Goal: Task Accomplishment & Management: Manage account settings

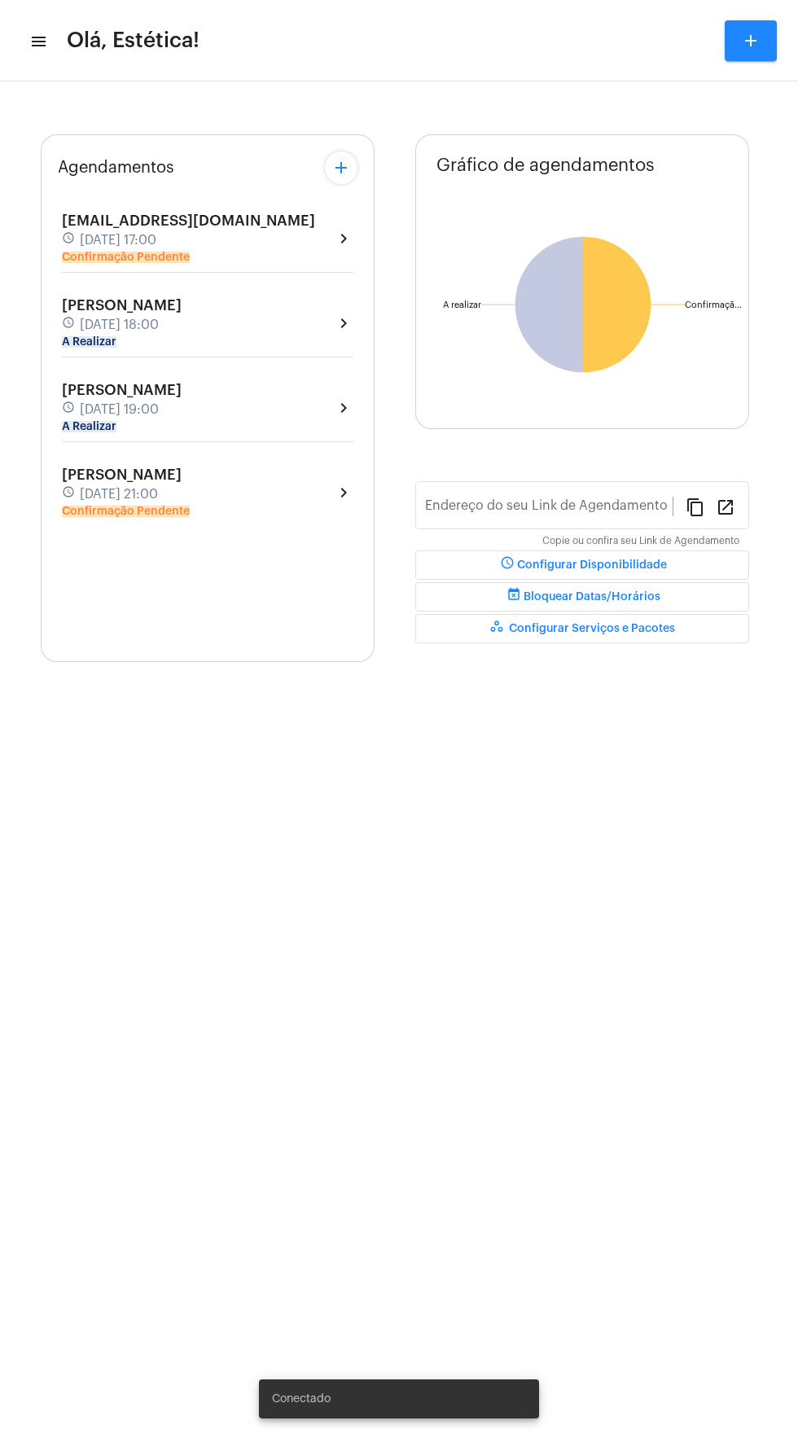
click at [301, 253] on div "[EMAIL_ADDRESS][DOMAIN_NAME] schedule [DATE] 17:00 Confirmação Pendente chevron…" at bounding box center [208, 238] width 292 height 51
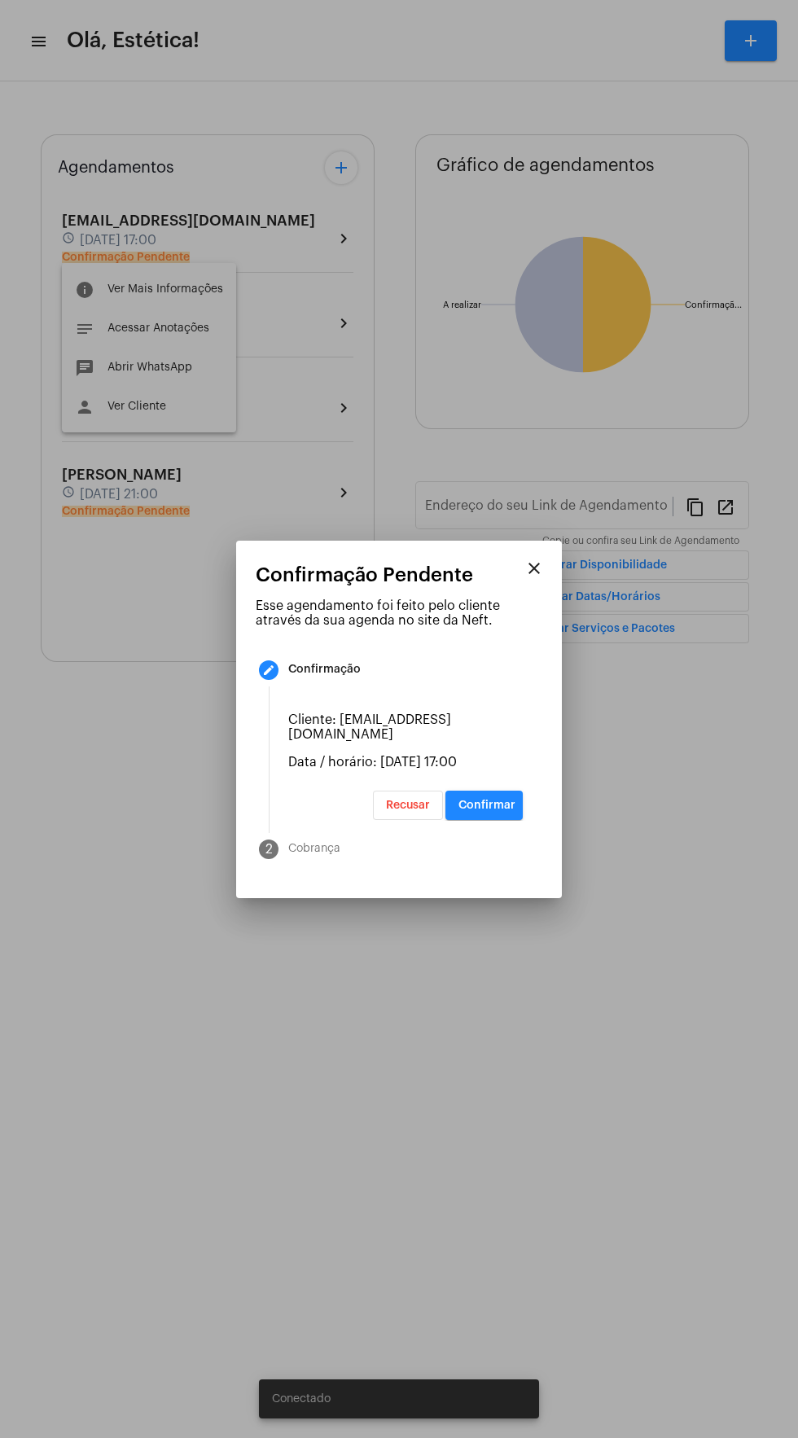
type input "[URL][DOMAIN_NAME]"
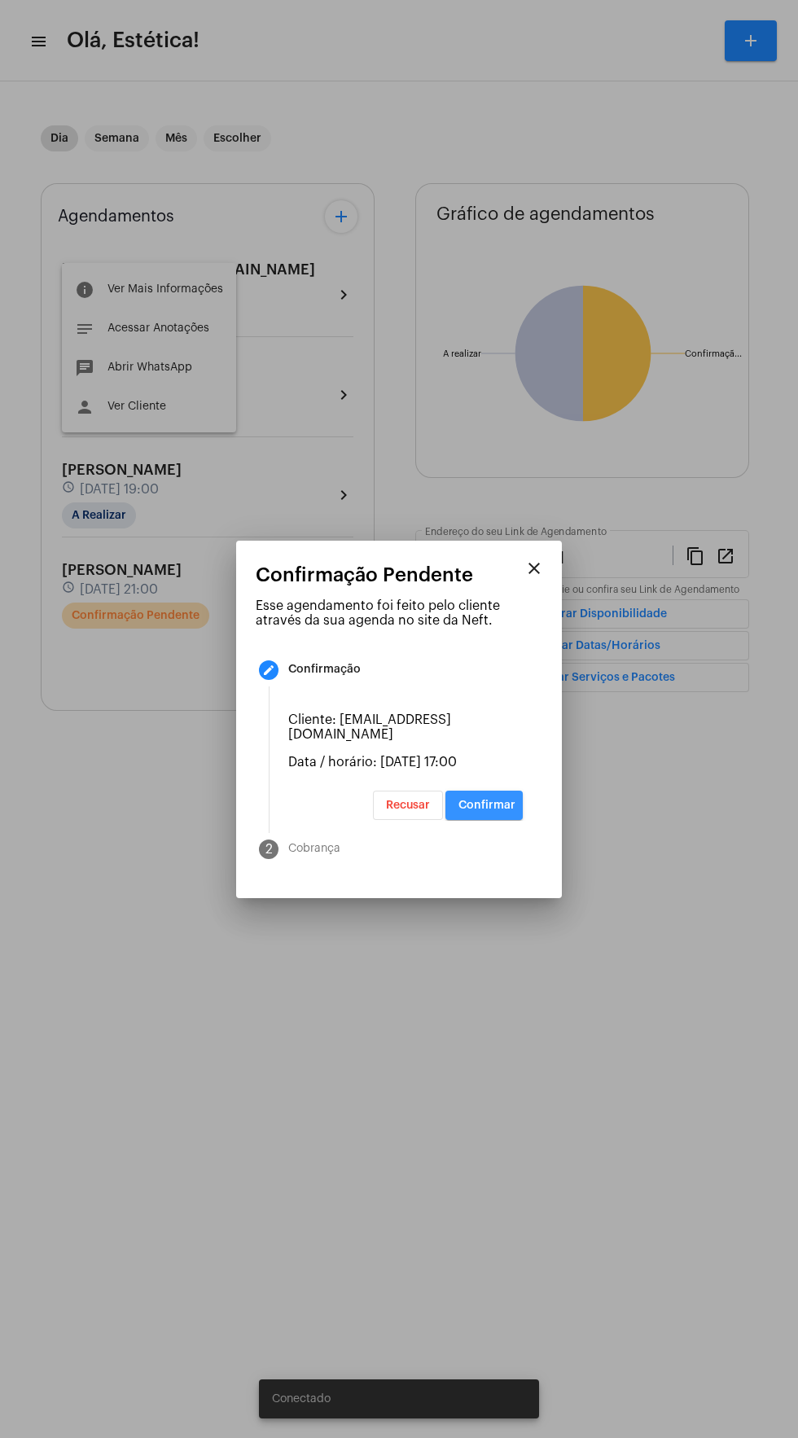
click at [514, 819] on button "Confirmar" at bounding box center [483, 805] width 77 height 29
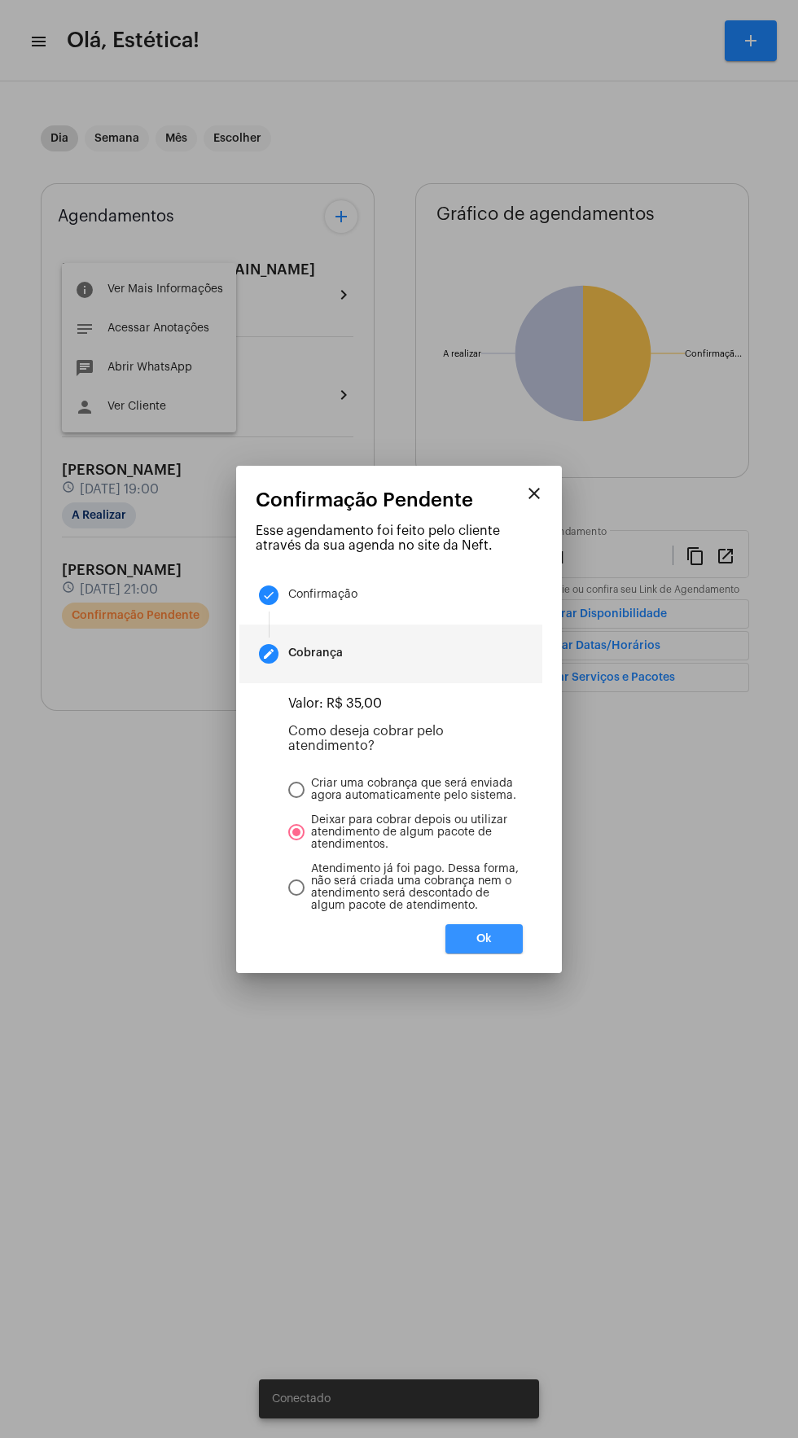
click at [510, 949] on button "Ok" at bounding box center [483, 938] width 77 height 29
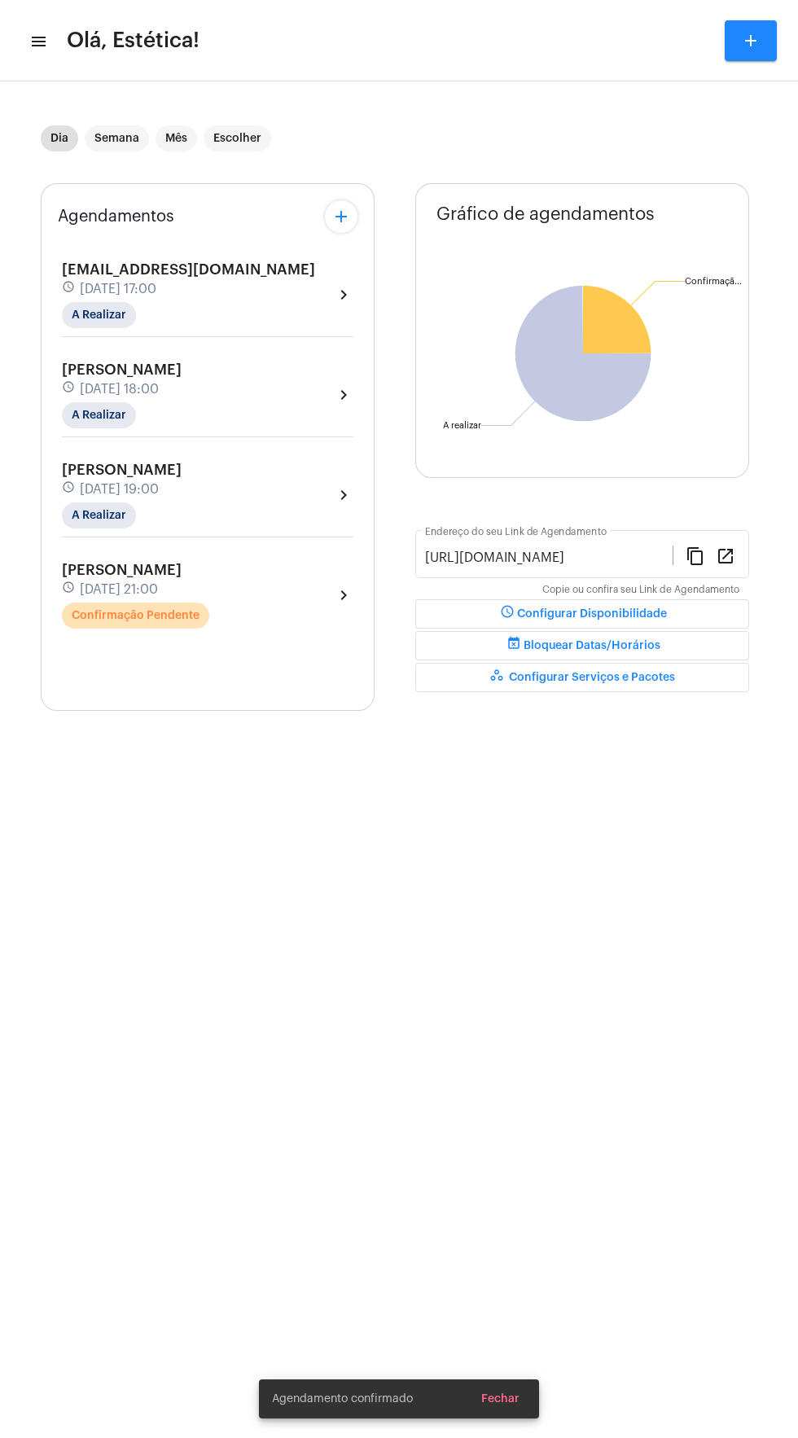
click at [304, 596] on div "[PERSON_NAME] schedule [DATE] 21:00 Confirmação Pendente chevron_right" at bounding box center [208, 595] width 292 height 67
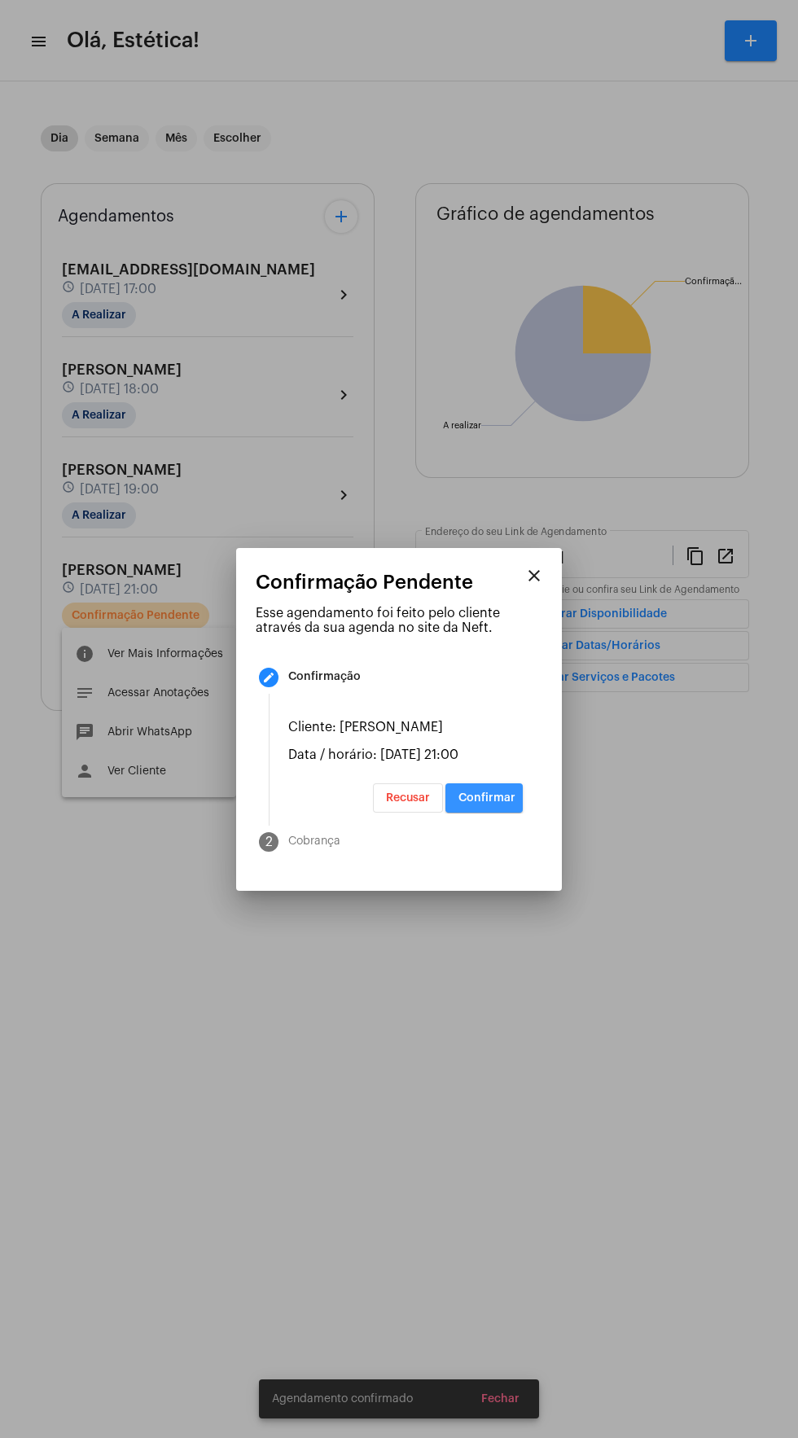
click at [515, 813] on button "Confirmar" at bounding box center [483, 797] width 77 height 29
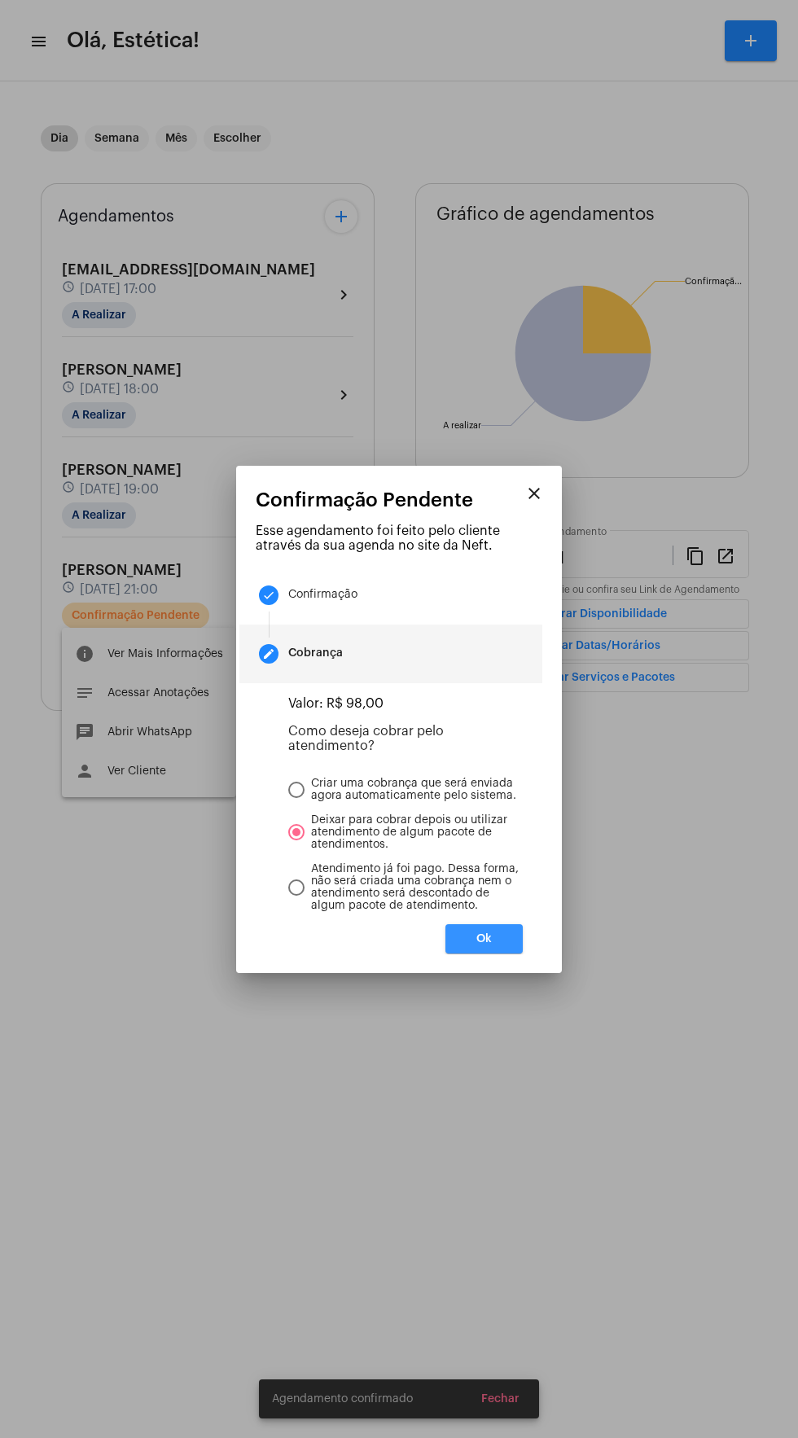
click at [513, 954] on button "Ok" at bounding box center [483, 938] width 77 height 29
